Goal: Information Seeking & Learning: Learn about a topic

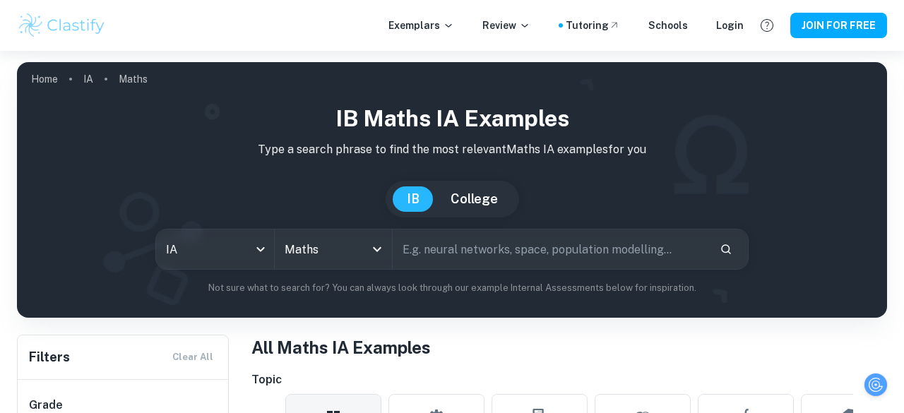
scroll to position [6, 0]
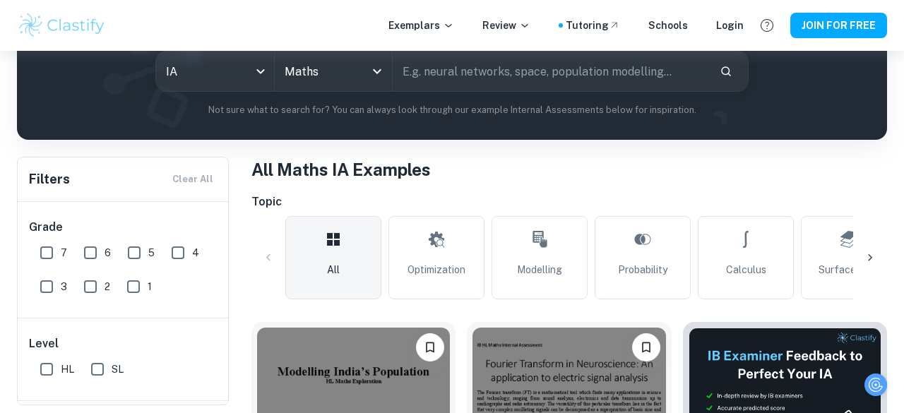
click at [689, 111] on p "Not sure what to search for? You can always look through our example Internal A…" at bounding box center [451, 110] width 847 height 14
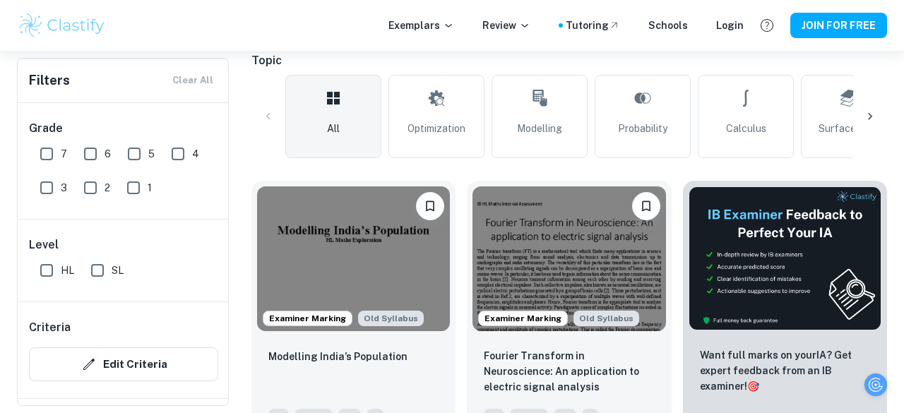
scroll to position [339, 0]
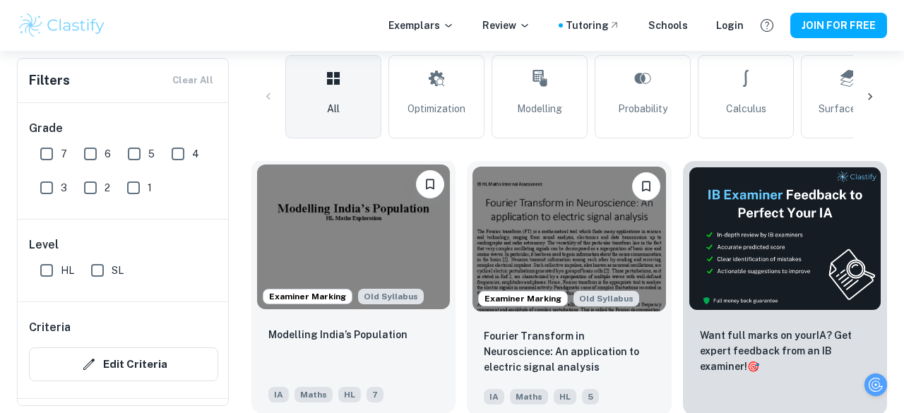
click at [306, 303] on div "Examiner Marking" at bounding box center [308, 297] width 90 height 16
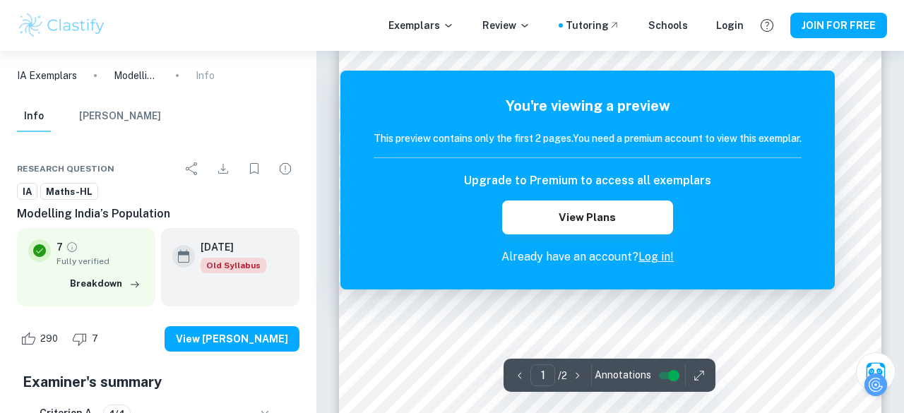
scroll to position [179, 0]
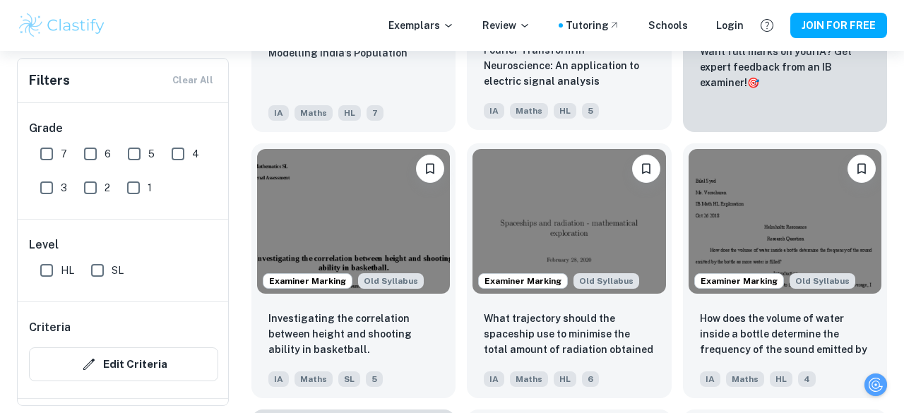
scroll to position [624, 0]
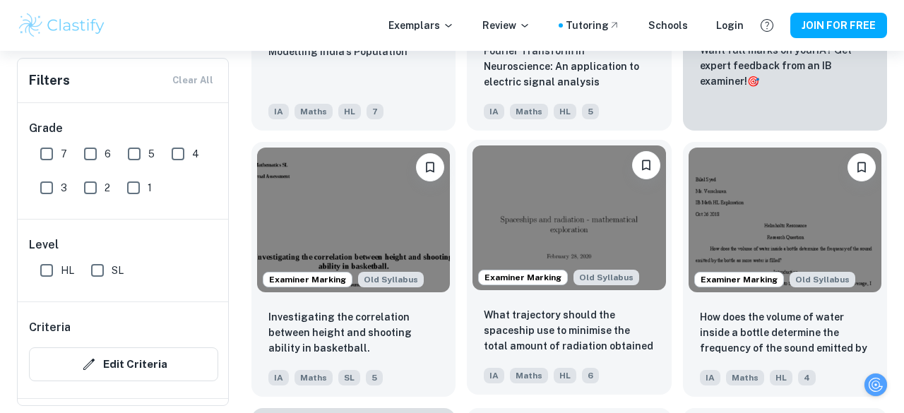
click at [498, 236] on img at bounding box center [568, 217] width 193 height 145
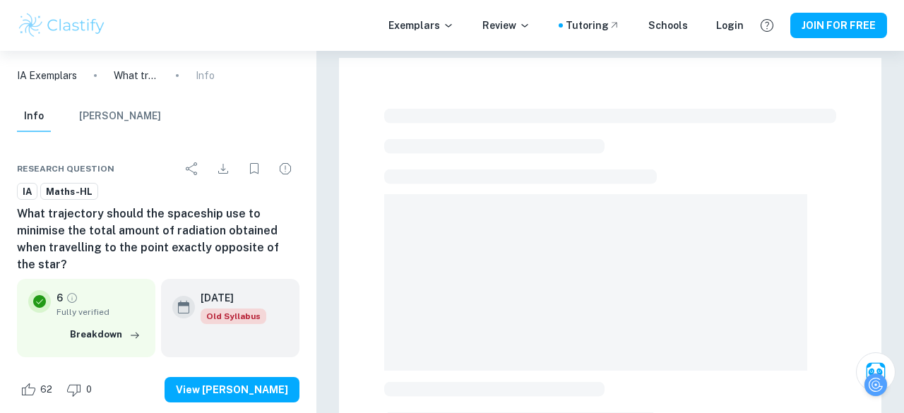
scroll to position [51, 0]
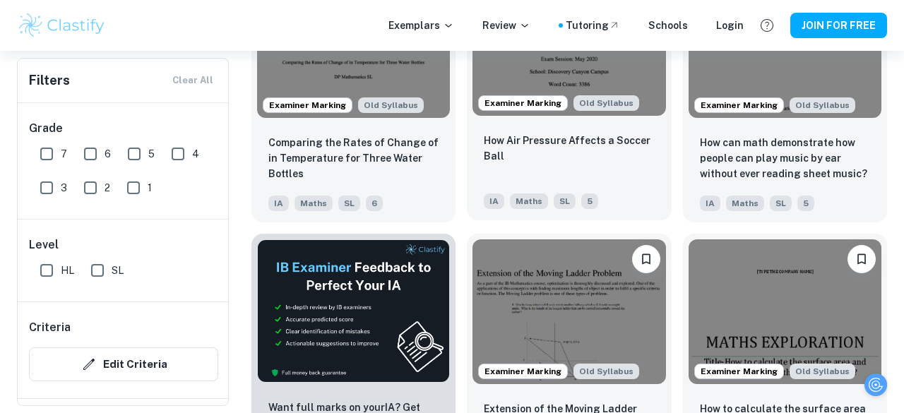
scroll to position [4504, 0]
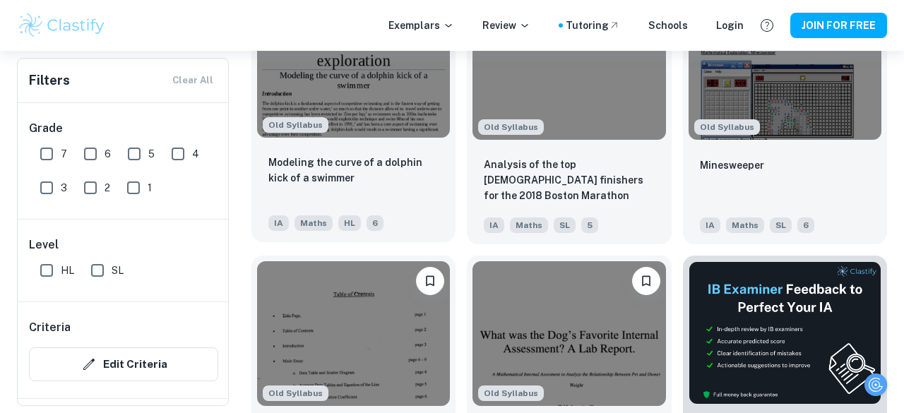
click at [427, 100] on img at bounding box center [353, 65] width 193 height 145
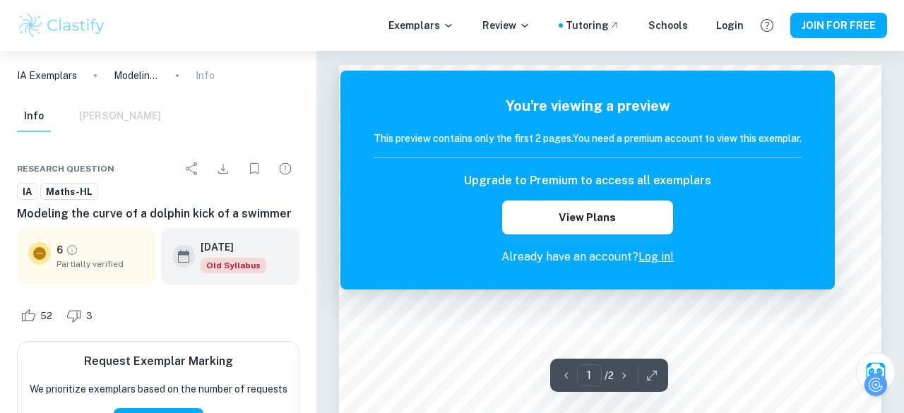
click at [648, 255] on link "Log in!" at bounding box center [655, 256] width 35 height 13
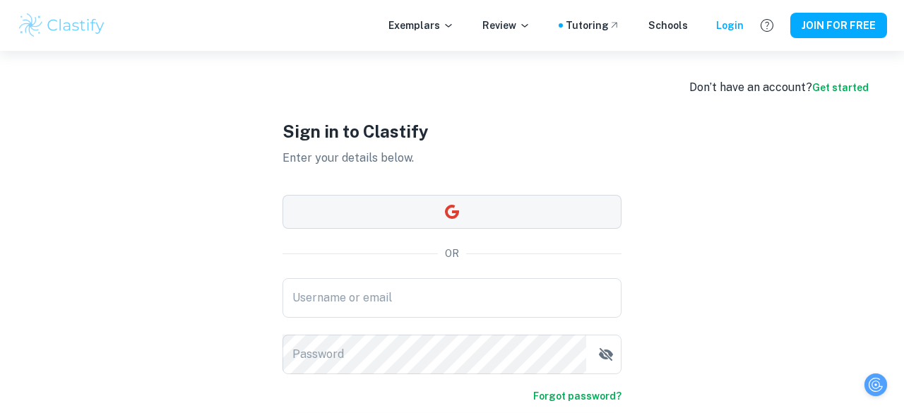
scroll to position [106, 0]
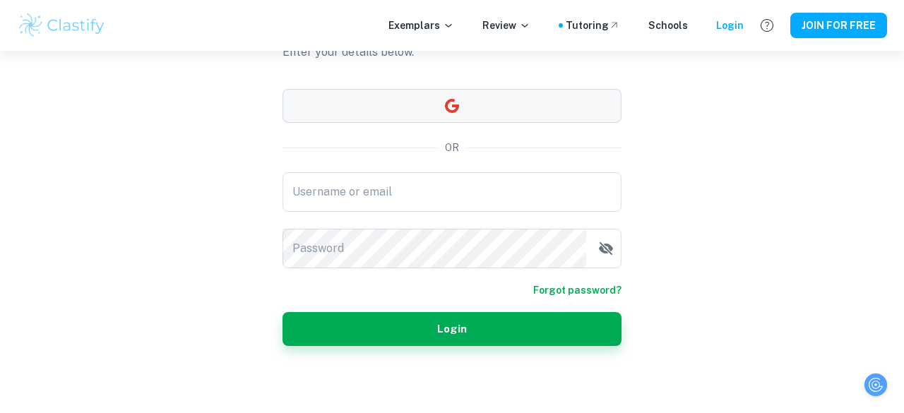
click at [398, 105] on button "button" at bounding box center [451, 106] width 339 height 34
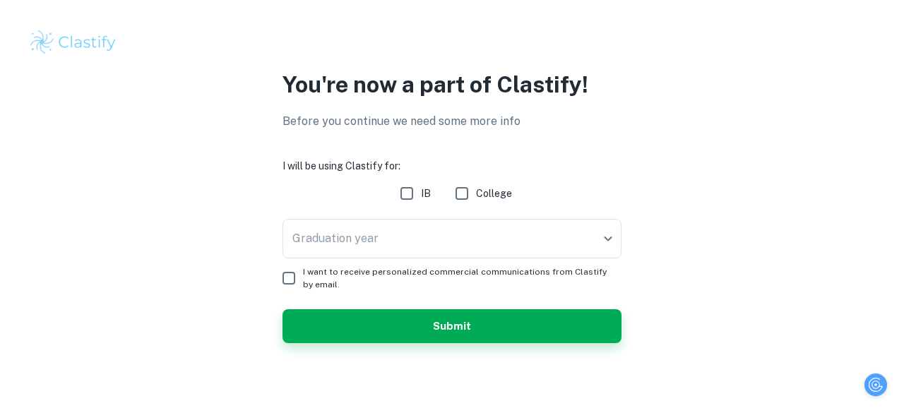
click at [410, 189] on input "IB" at bounding box center [407, 193] width 28 height 28
checkbox input "true"
click at [395, 227] on body "We value your privacy We use cookies to enhance your browsing experience, serve…" at bounding box center [452, 206] width 904 height 413
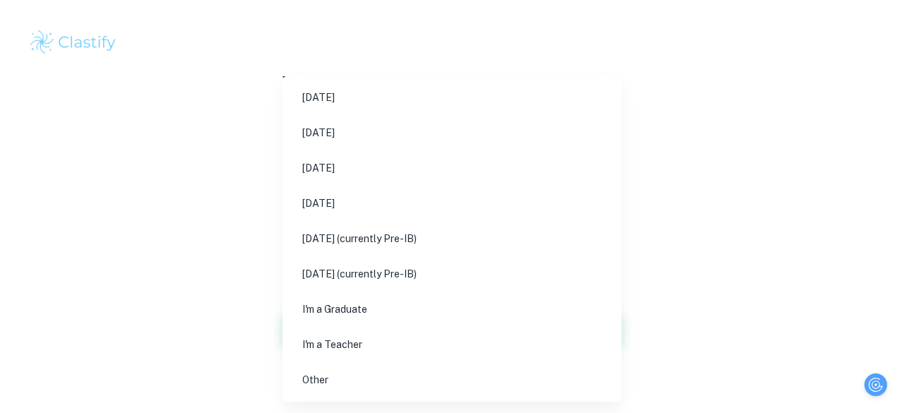
click at [349, 129] on li "November 2025" at bounding box center [452, 133] width 328 height 32
type input "N25"
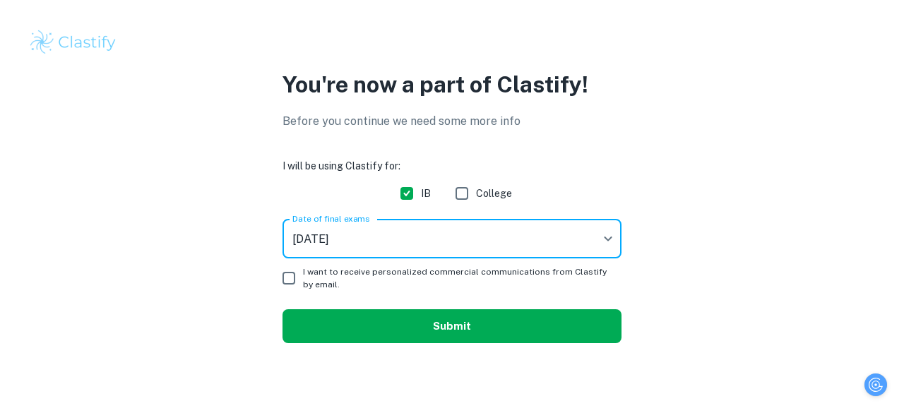
click at [343, 321] on button "Submit" at bounding box center [451, 326] width 339 height 34
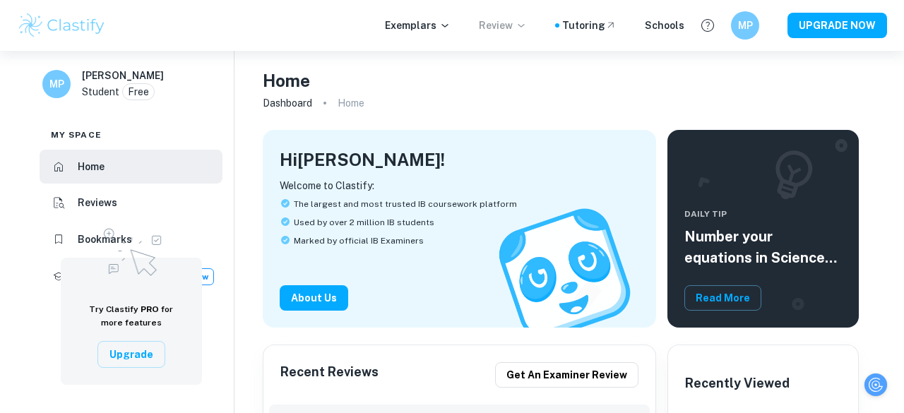
click at [511, 32] on p "Review" at bounding box center [503, 26] width 48 height 16
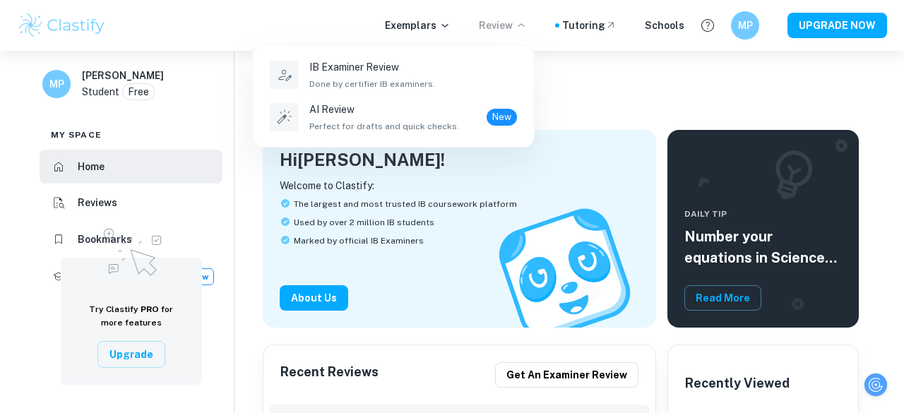
click at [431, 25] on div at bounding box center [452, 206] width 904 height 413
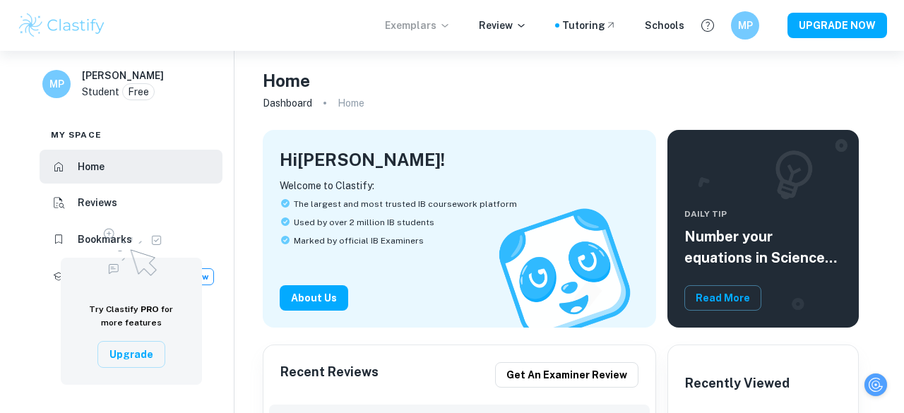
click at [437, 30] on p "Exemplars" at bounding box center [418, 26] width 66 height 16
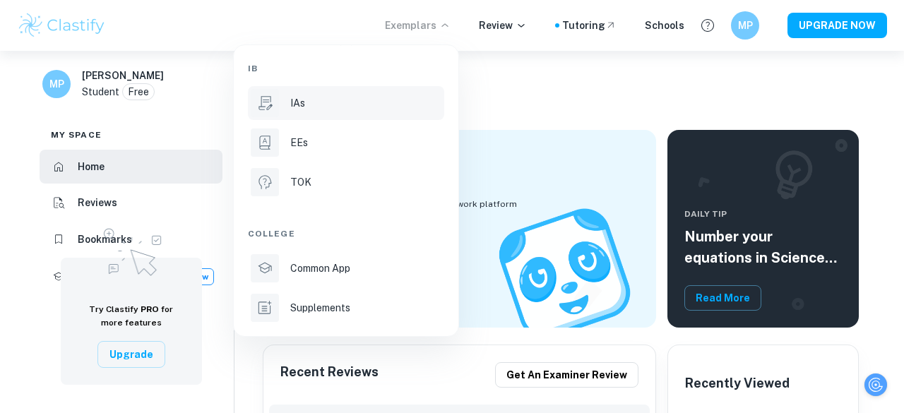
click at [379, 107] on div "IAs" at bounding box center [365, 103] width 151 height 16
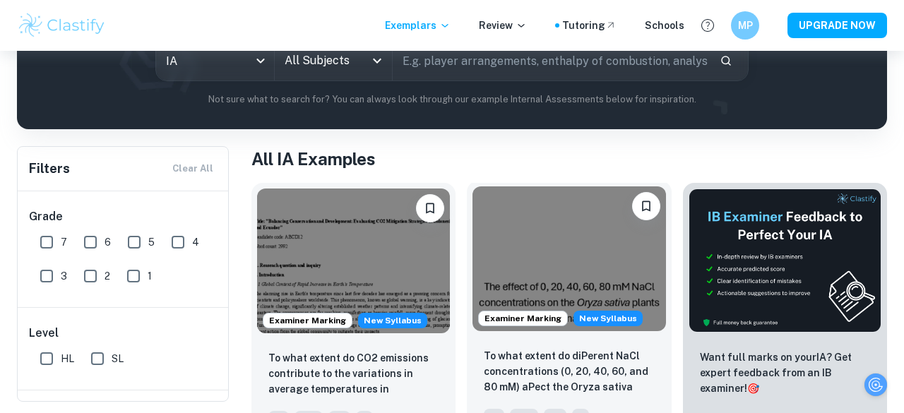
scroll to position [174, 0]
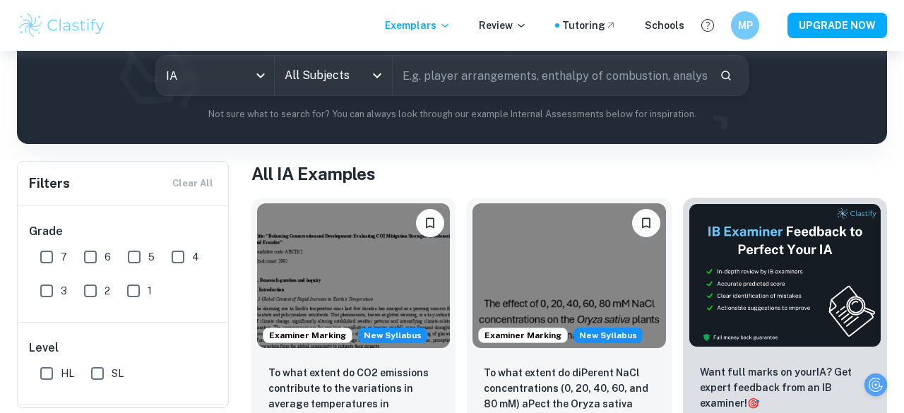
click at [454, 82] on input "text" at bounding box center [551, 76] width 316 height 40
type input "math ia"
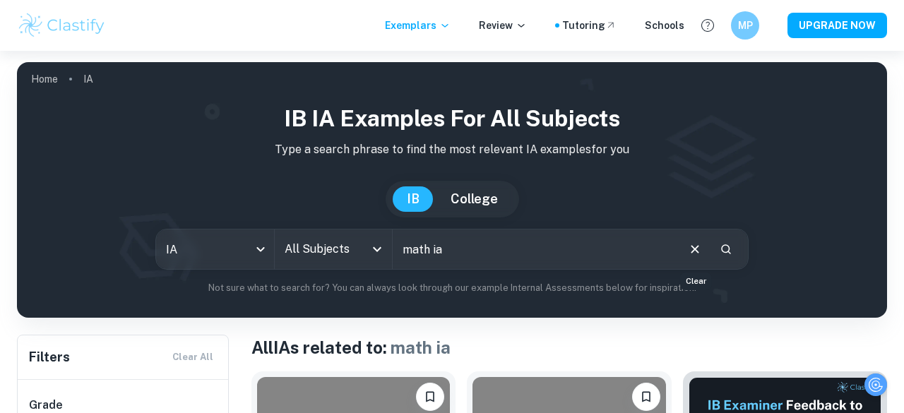
click at [702, 254] on icon "Clear" at bounding box center [695, 250] width 16 height 16
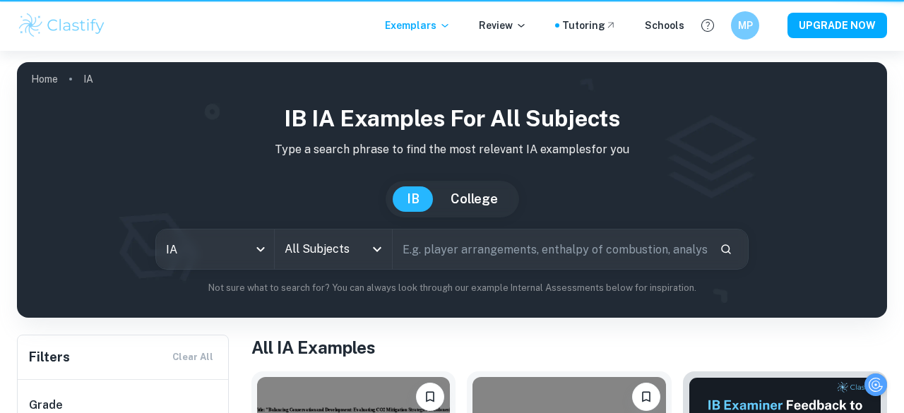
click at [312, 258] on input "All Subjects" at bounding box center [323, 249] width 84 height 27
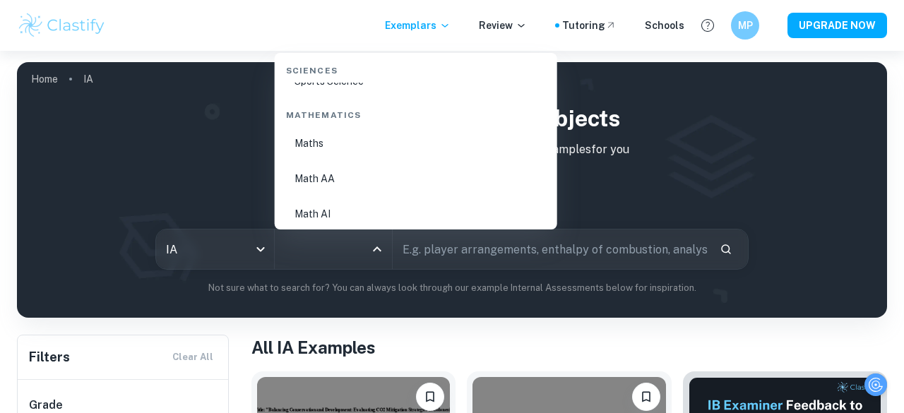
scroll to position [2398, 0]
click at [319, 150] on li "Maths" at bounding box center [415, 144] width 271 height 32
type input "Maths"
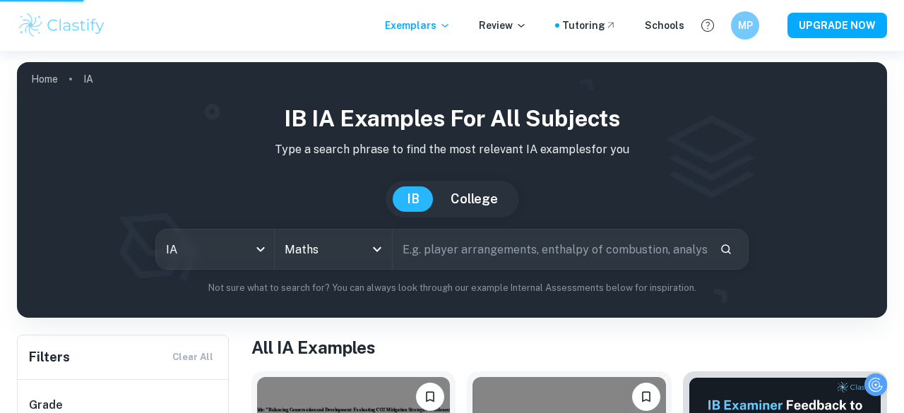
scroll to position [48, 0]
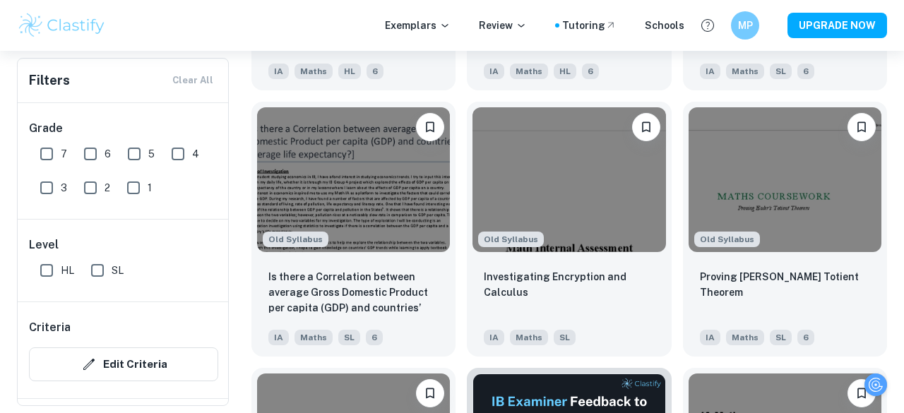
scroll to position [7322, 0]
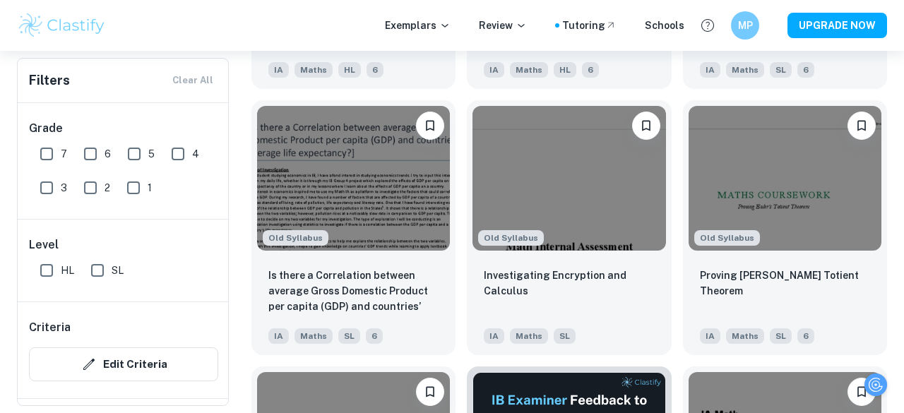
click at [673, 123] on div "Old Syllabus Proving Euler’s Totient Theorem IA Maths SL 6" at bounding box center [779, 222] width 215 height 266
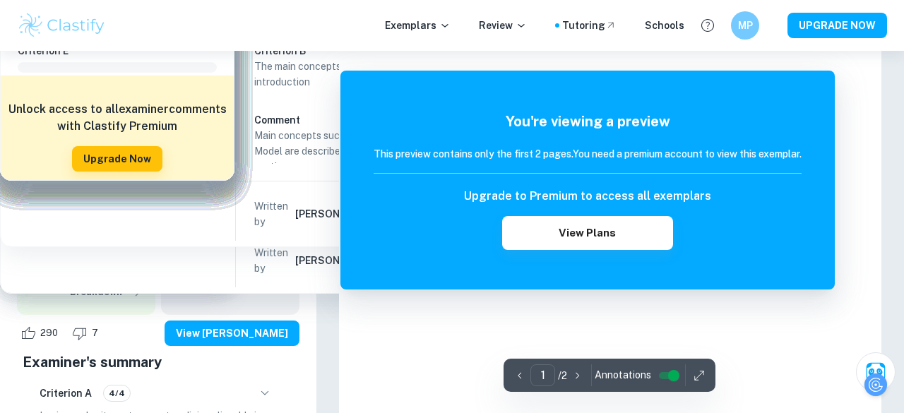
scroll to position [40, 0]
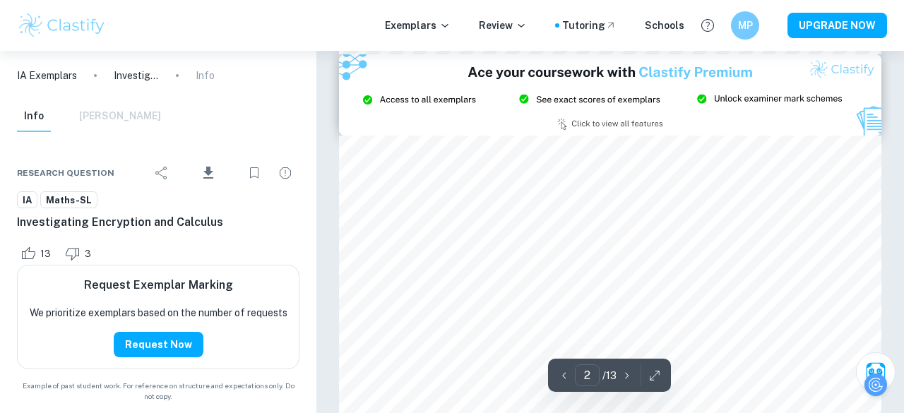
type input "3"
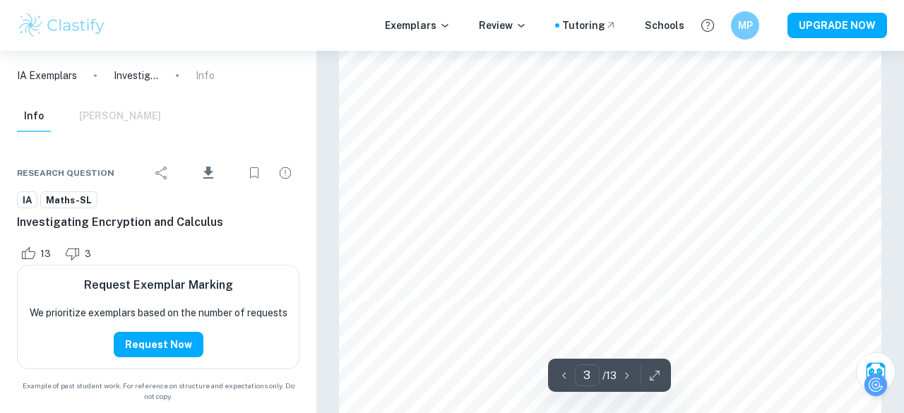
scroll to position [2275, 0]
